Goal: Task Accomplishment & Management: Use online tool/utility

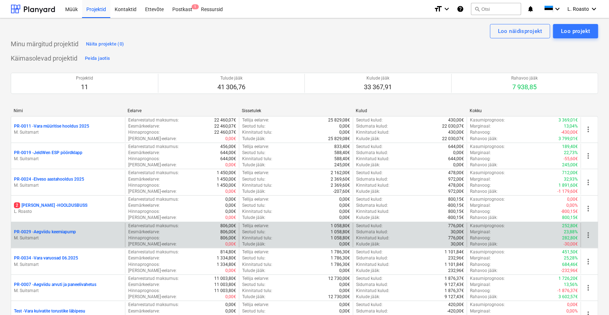
click at [63, 232] on p "PR-0029 - Aegviidu keemiapump" at bounding box center [45, 232] width 62 height 6
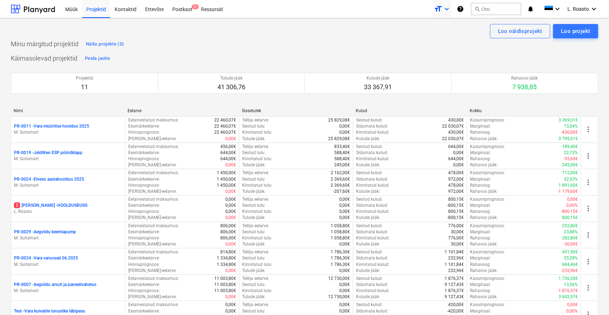
scroll to position [179, 0]
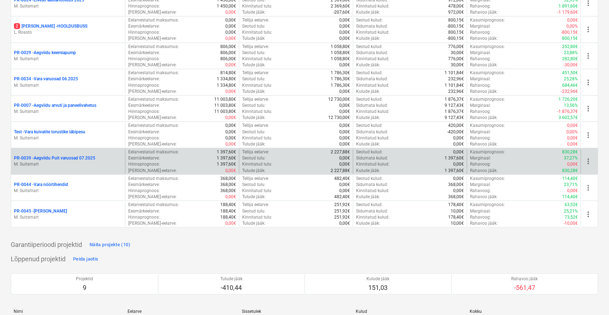
click at [83, 158] on p "PR-0039 - Aegviidu Puit varuosad 07.2025" at bounding box center [54, 158] width 81 height 6
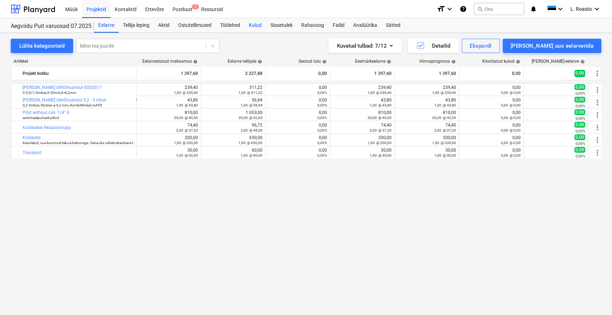
click at [258, 27] on div "Kulud" at bounding box center [255, 25] width 22 height 14
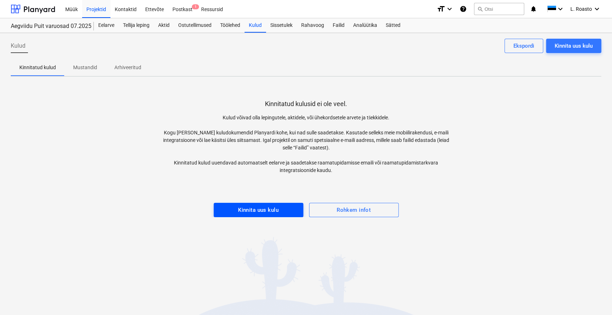
click at [254, 205] on button "Kinnita uus kulu" at bounding box center [259, 210] width 90 height 14
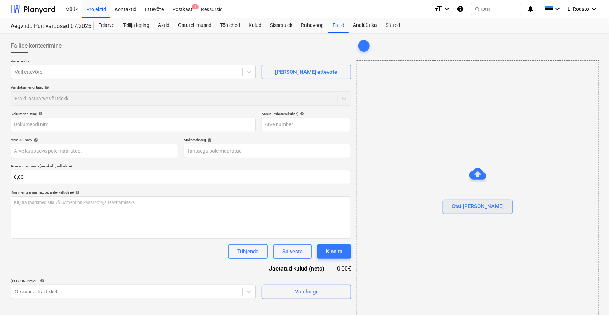
click at [486, 208] on div "Otsi [PERSON_NAME]" at bounding box center [478, 206] width 52 height 9
click at [108, 25] on div "Eelarve" at bounding box center [106, 25] width 25 height 14
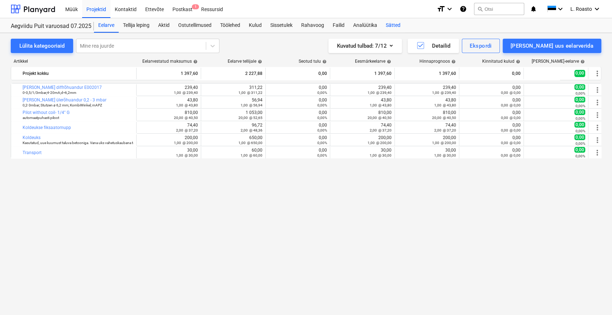
click at [391, 26] on div "Sätted" at bounding box center [392, 25] width 23 height 14
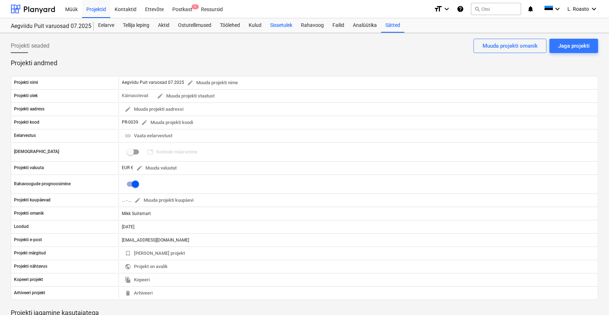
click at [289, 28] on div "Sissetulek" at bounding box center [281, 25] width 31 height 14
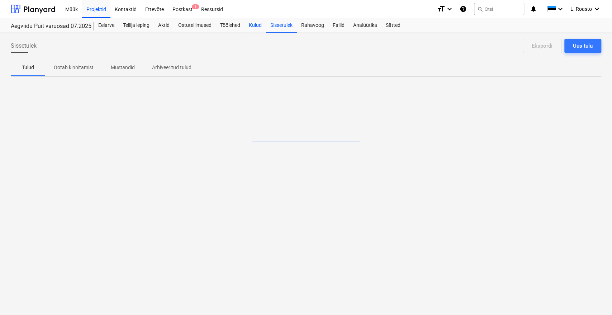
click at [261, 24] on div "Kulud" at bounding box center [255, 25] width 22 height 14
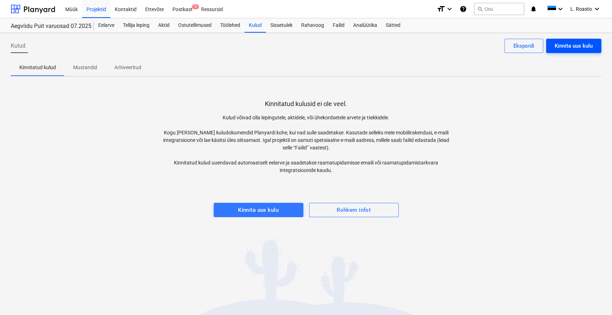
click at [581, 52] on button "Kinnita uus kulu" at bounding box center [573, 46] width 55 height 14
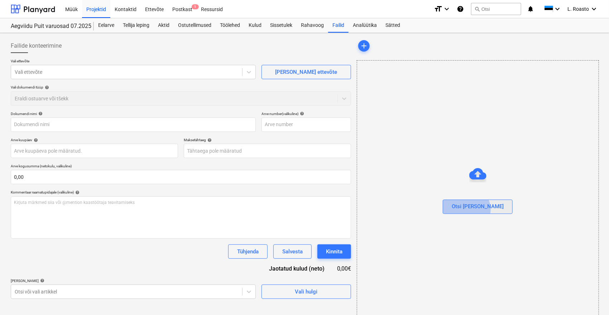
click at [481, 209] on div "Otsi [PERSON_NAME]" at bounding box center [478, 206] width 52 height 9
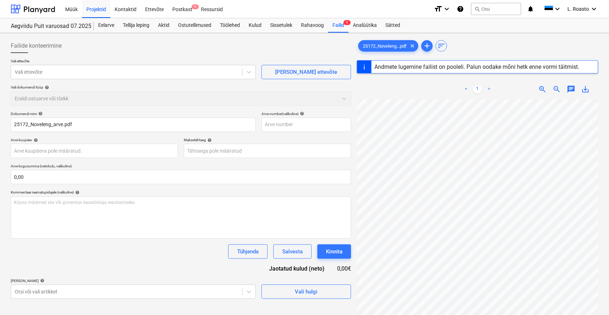
type input "25172"
type input "[DATE]"
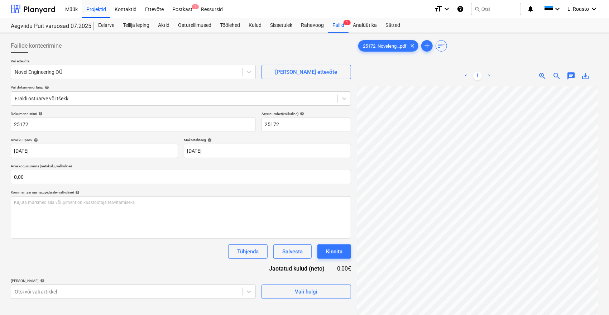
click at [246, 47] on div "Failide konteerimine" at bounding box center [181, 46] width 341 height 14
click at [29, 288] on body "Müük Projektid Kontaktid Ettevõte Postkast 1 Ressursid format_size keyboard_arr…" at bounding box center [304, 157] width 609 height 315
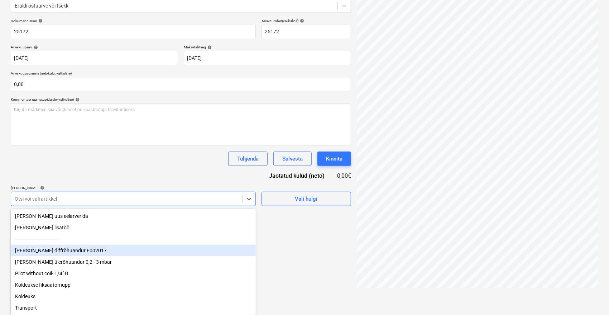
click at [50, 253] on div "[PERSON_NAME] diffrõhuandur E002017" at bounding box center [133, 250] width 245 height 11
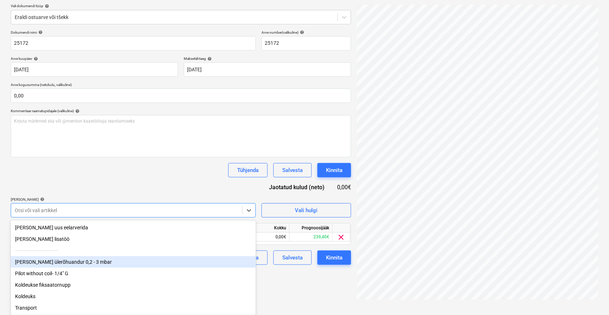
click at [47, 257] on div "[PERSON_NAME] ülerõhuandur 0,2 - 3 mbar" at bounding box center [133, 261] width 245 height 11
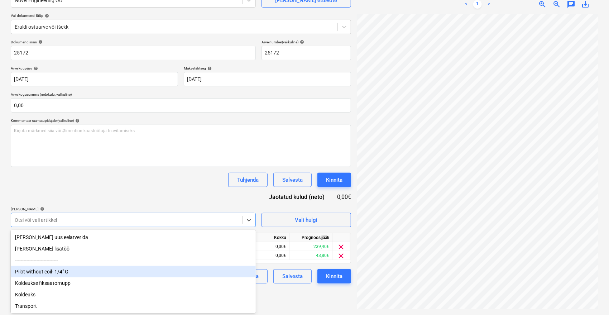
click at [38, 267] on div "Pilot without coil- 1/4" G" at bounding box center [133, 271] width 245 height 11
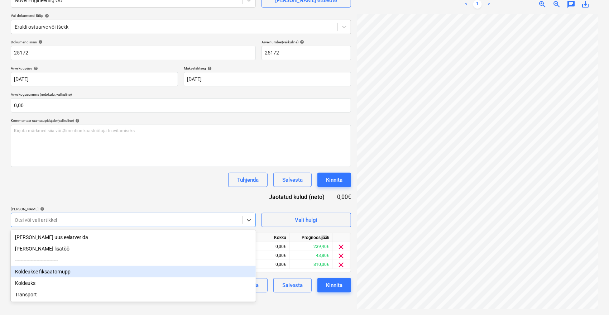
click at [38, 275] on div "Koldeukse fiksaatornupp" at bounding box center [133, 271] width 245 height 11
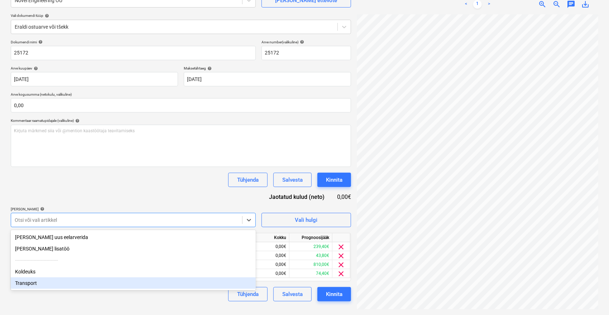
click at [36, 282] on div "Transport" at bounding box center [133, 282] width 245 height 11
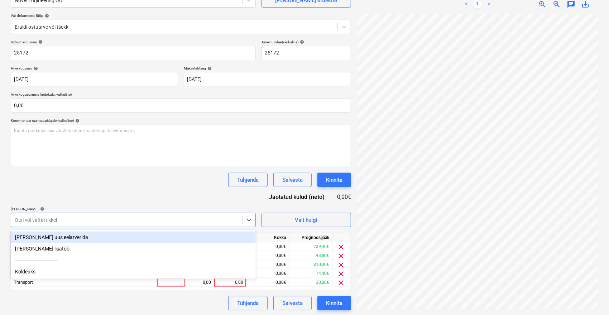
scroll to position [72, 0]
click at [121, 188] on div "Dokumendi nimi help 25172 Arve number (valikuline) help 25172 Arve kuupäev help…" at bounding box center [181, 174] width 341 height 271
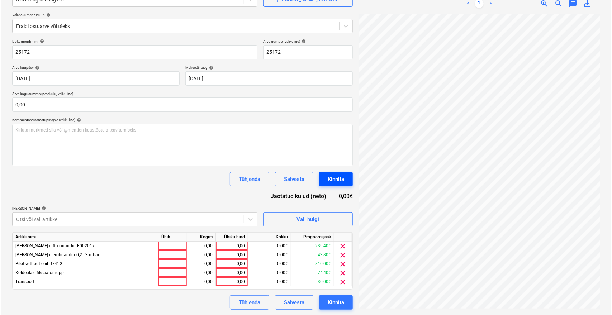
scroll to position [0, 29]
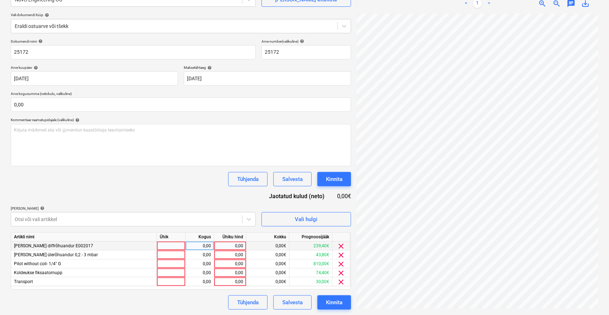
click at [237, 247] on div "0,00" at bounding box center [230, 246] width 26 height 9
type input "239,4"
click at [234, 254] on div "0,00" at bounding box center [230, 255] width 26 height 9
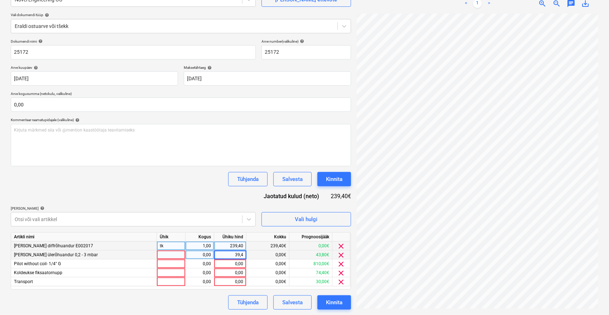
type input "39,42"
click at [228, 260] on div "0,00" at bounding box center [230, 264] width 26 height 9
type input "809,28"
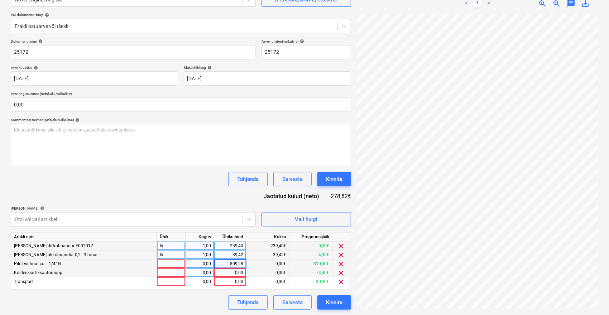
click at [231, 275] on div "0,00" at bounding box center [230, 272] width 26 height 9
click at [233, 272] on input "73,80" at bounding box center [230, 272] width 32 height 9
drag, startPoint x: 233, startPoint y: 272, endPoint x: 267, endPoint y: 286, distance: 36.8
click at [267, 286] on div "Artikli nimi Ühik Kogus Ühiku hind Kokku Prognoosijääk [PERSON_NAME] diffrõhuan…" at bounding box center [181, 260] width 341 height 57
type input "74,23"
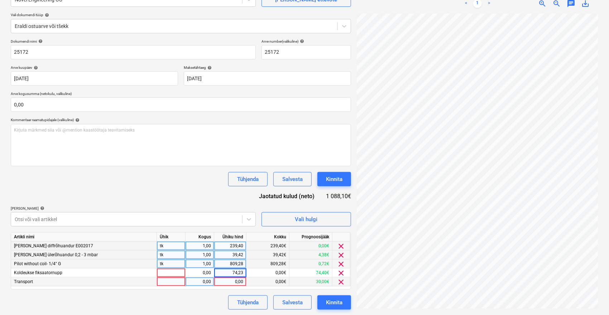
click at [240, 279] on div "0,00" at bounding box center [230, 281] width 26 height 9
type input "35"
click at [188, 306] on div "Tühjenda Salvesta Kinnita" at bounding box center [181, 302] width 341 height 14
click at [339, 303] on div "Kinnita" at bounding box center [334, 302] width 16 height 9
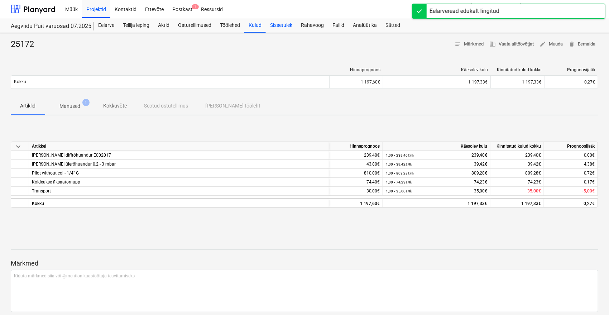
click at [281, 23] on div "Sissetulek" at bounding box center [281, 25] width 31 height 14
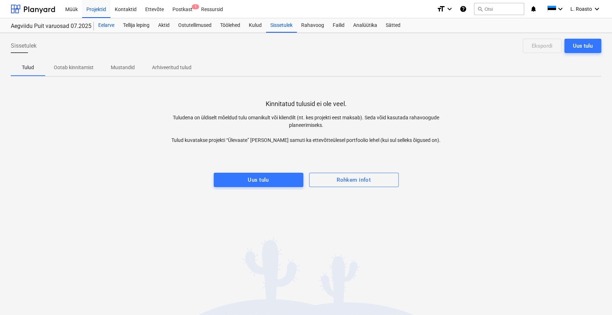
click at [106, 24] on div "Eelarve" at bounding box center [106, 25] width 25 height 14
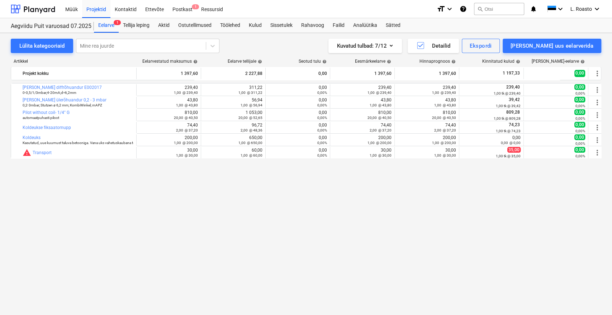
click at [185, 211] on div "bar_chart [PERSON_NAME] diffrõhuandur E002017 0-0,5/1/3mbar;4-20mA;d=6,2mm edit…" at bounding box center [306, 184] width 590 height 202
click at [594, 6] on icon "keyboard_arrow_down" at bounding box center [597, 9] width 9 height 9
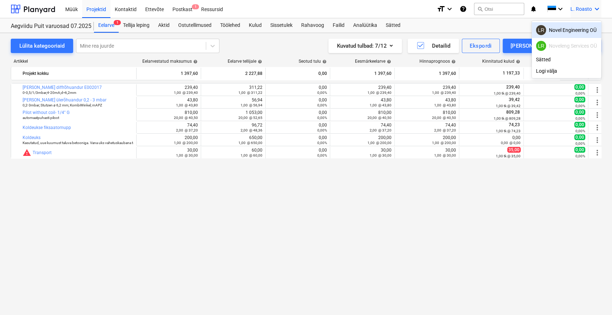
click at [594, 12] on div at bounding box center [306, 157] width 612 height 315
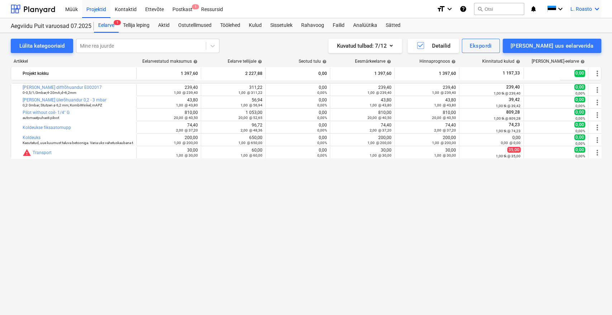
click at [575, 8] on span "L. Roasto" at bounding box center [581, 9] width 22 height 6
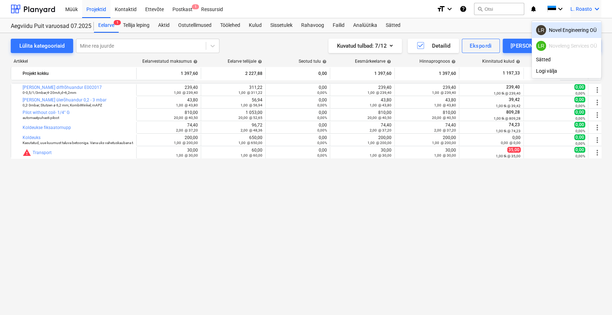
click at [572, 30] on div "LR Novel Engineering OÜ" at bounding box center [566, 30] width 61 height 10
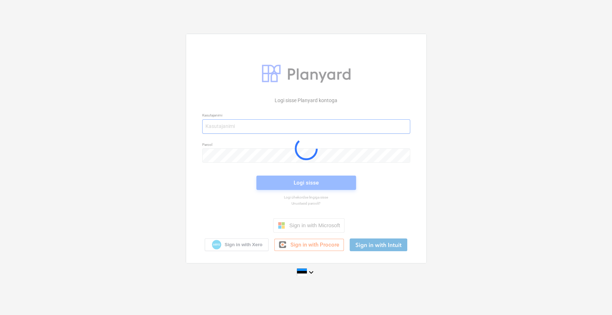
type input "[EMAIL_ADDRESS][DOMAIN_NAME]"
